Goal: Navigation & Orientation: Find specific page/section

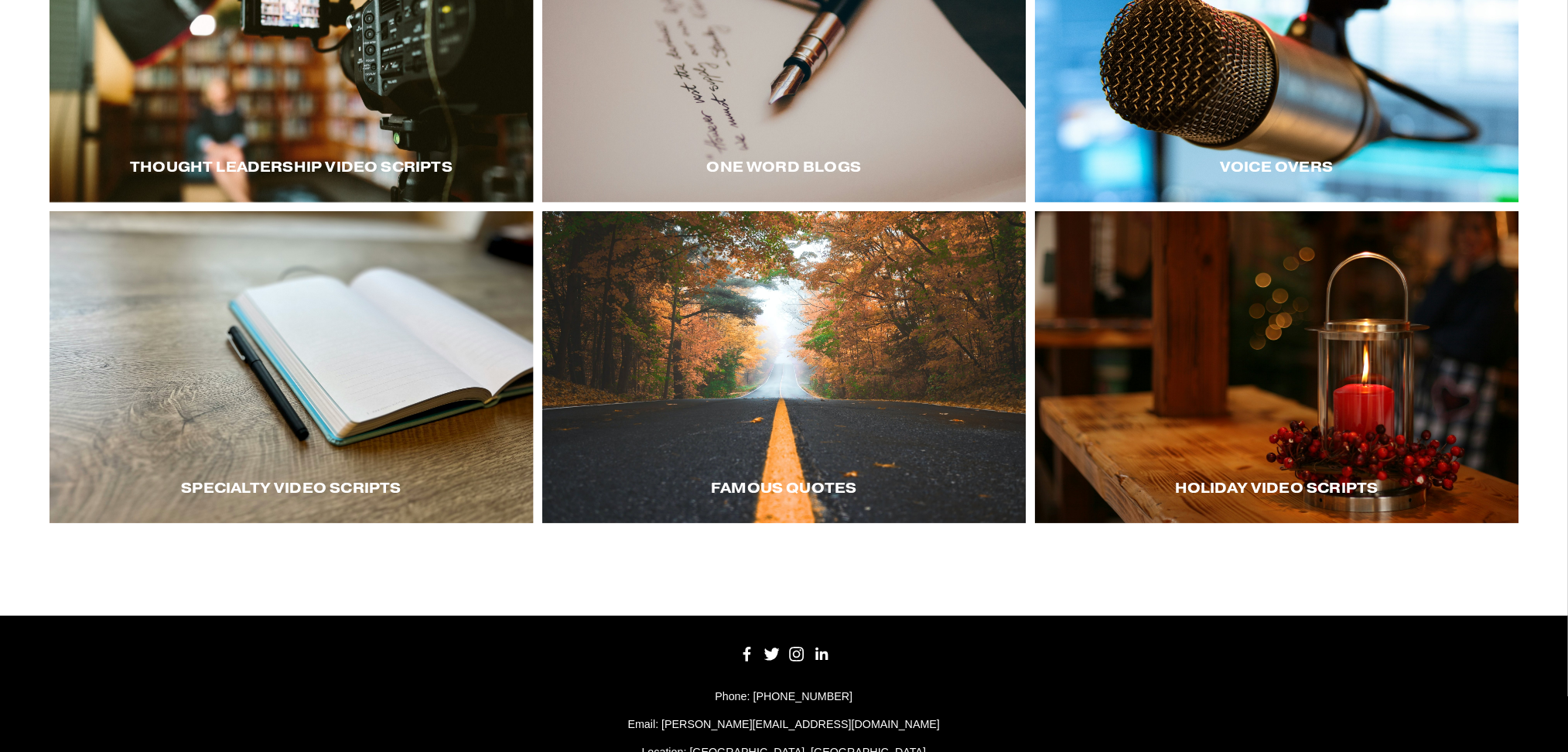
scroll to position [515, 0]
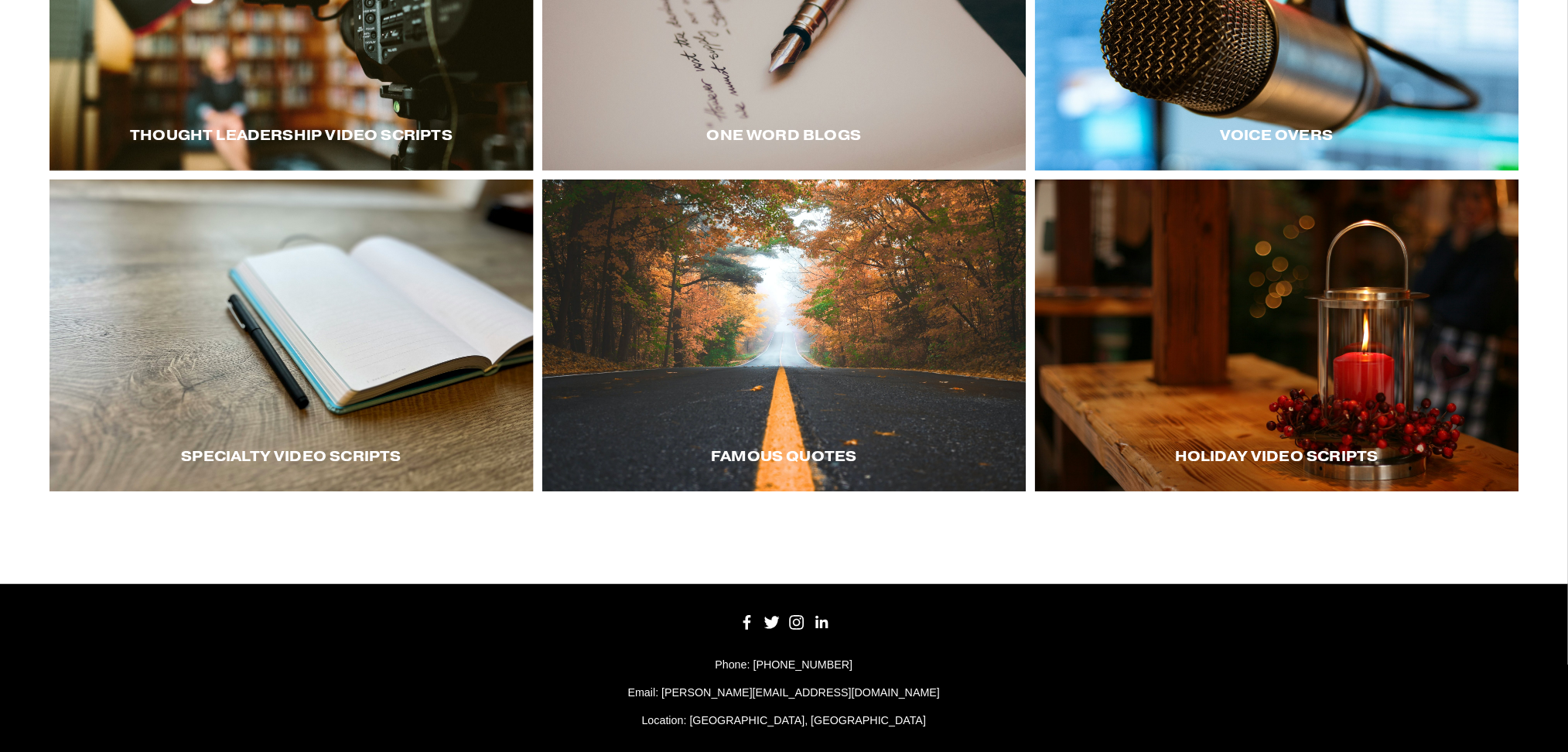
click at [299, 414] on div at bounding box center [291, 335] width 484 height 312
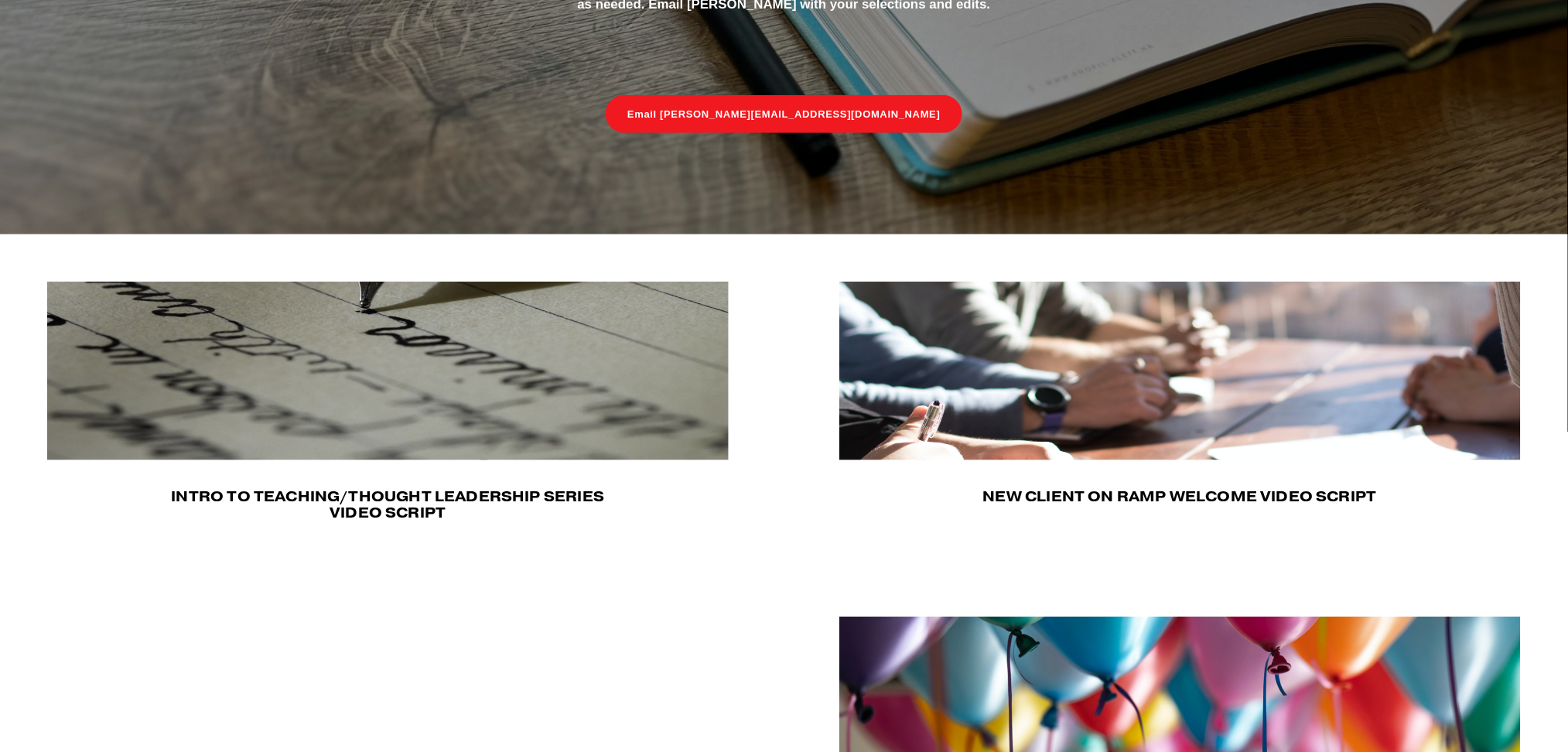
scroll to position [290, 0]
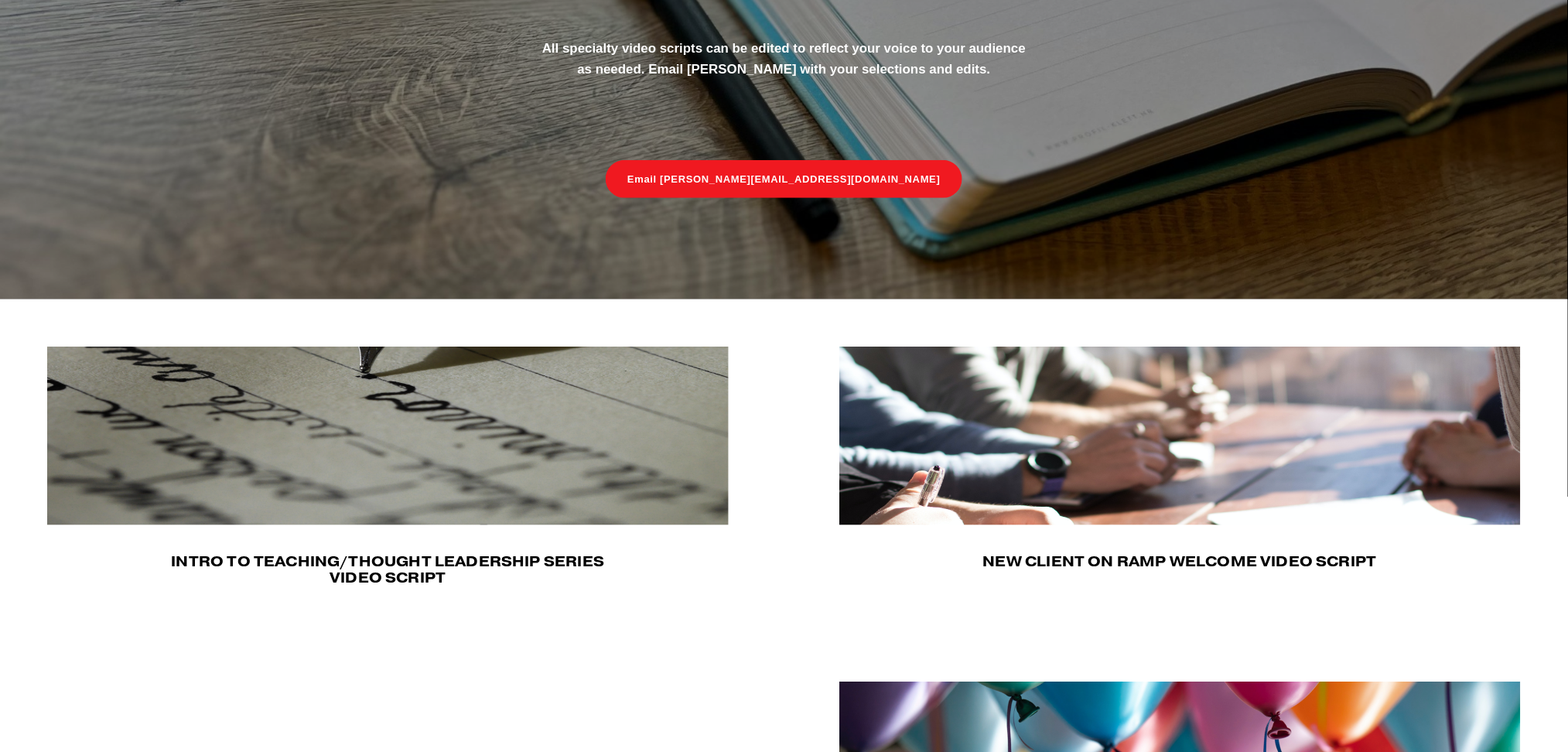
scroll to position [290, 0]
